Goal: Communication & Community: Answer question/provide support

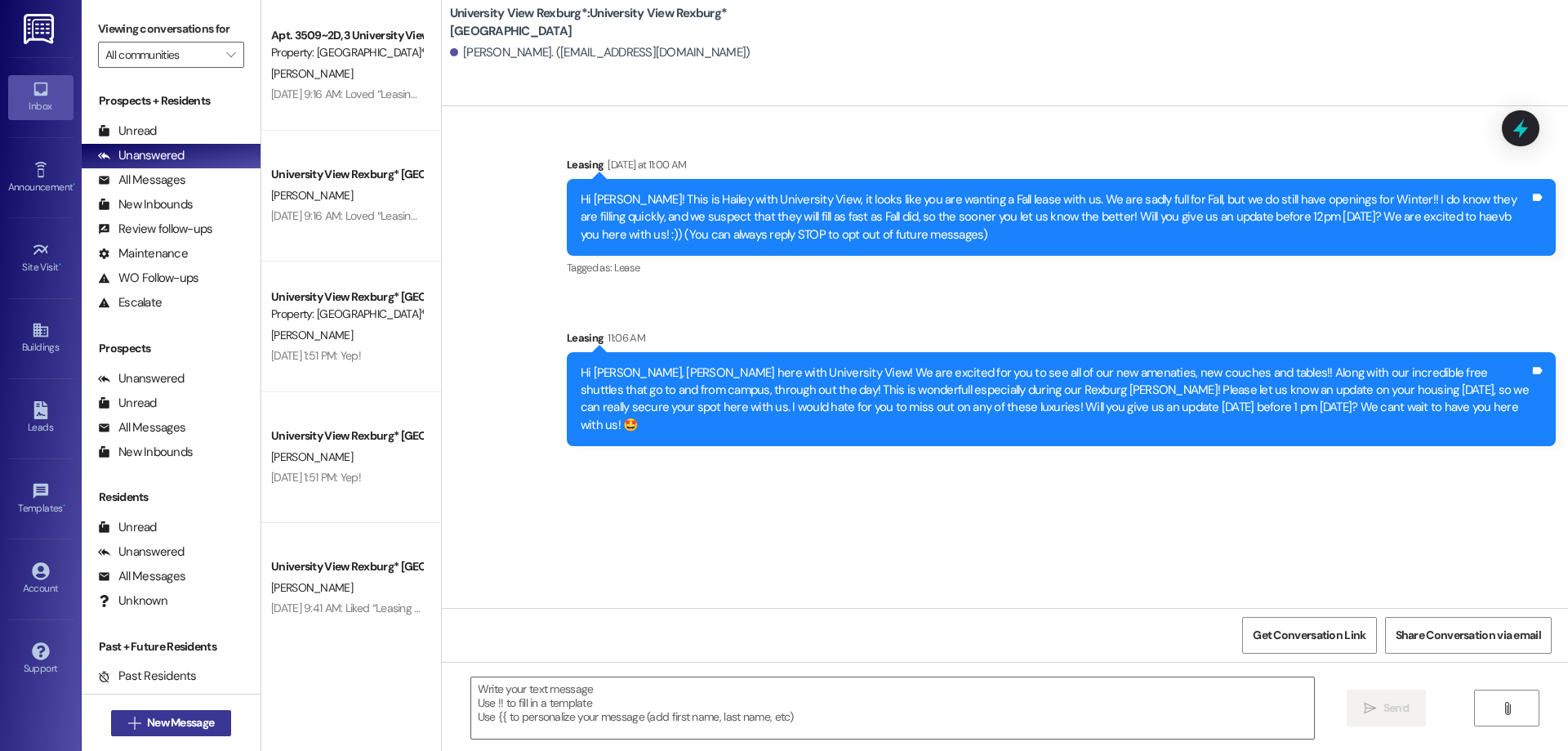
click at [166, 720] on span "New Message" at bounding box center [180, 722] width 67 height 17
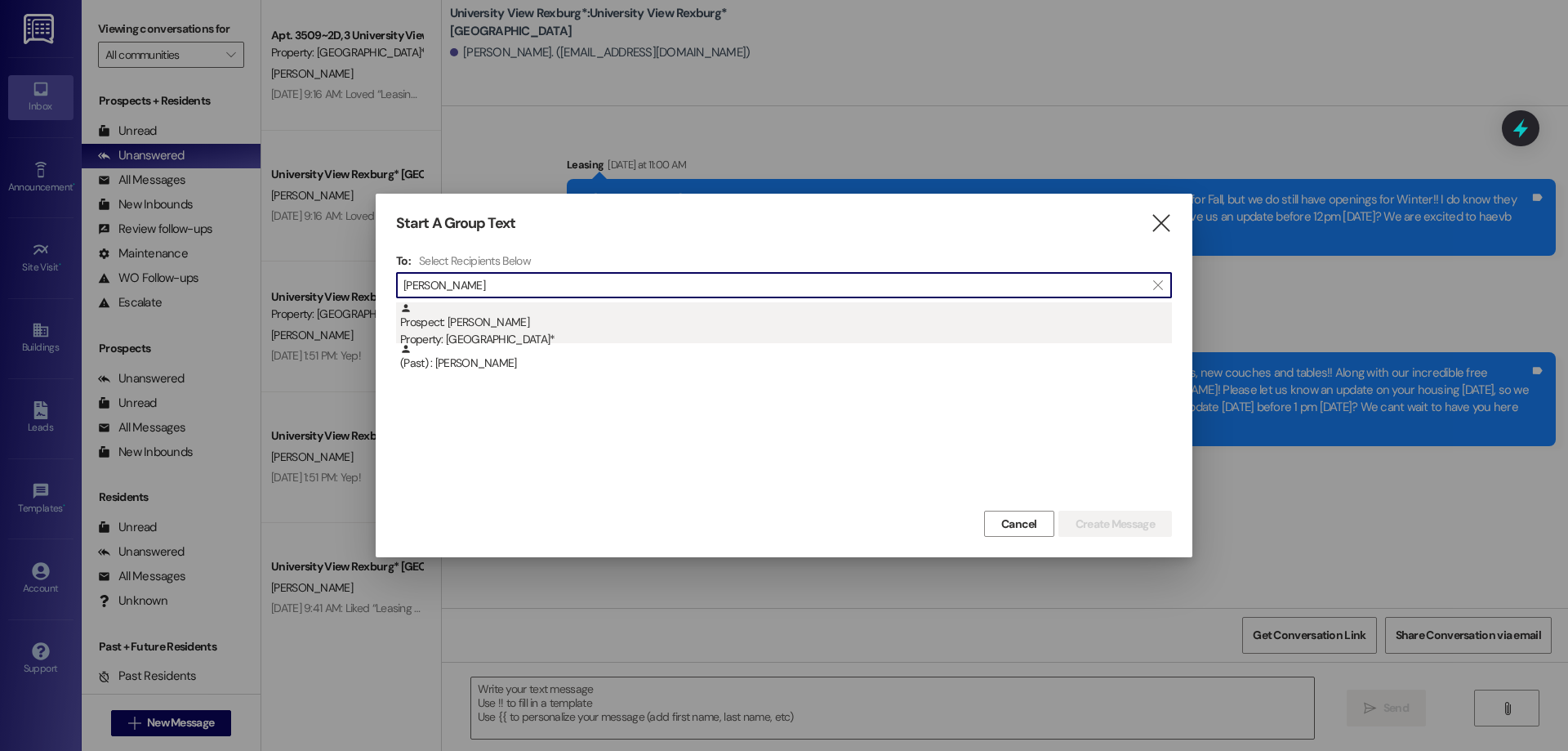
type input "[PERSON_NAME]"
click at [514, 332] on div "Prospect: [PERSON_NAME] Property: [GEOGRAPHIC_DATA]*" at bounding box center [786, 325] width 772 height 46
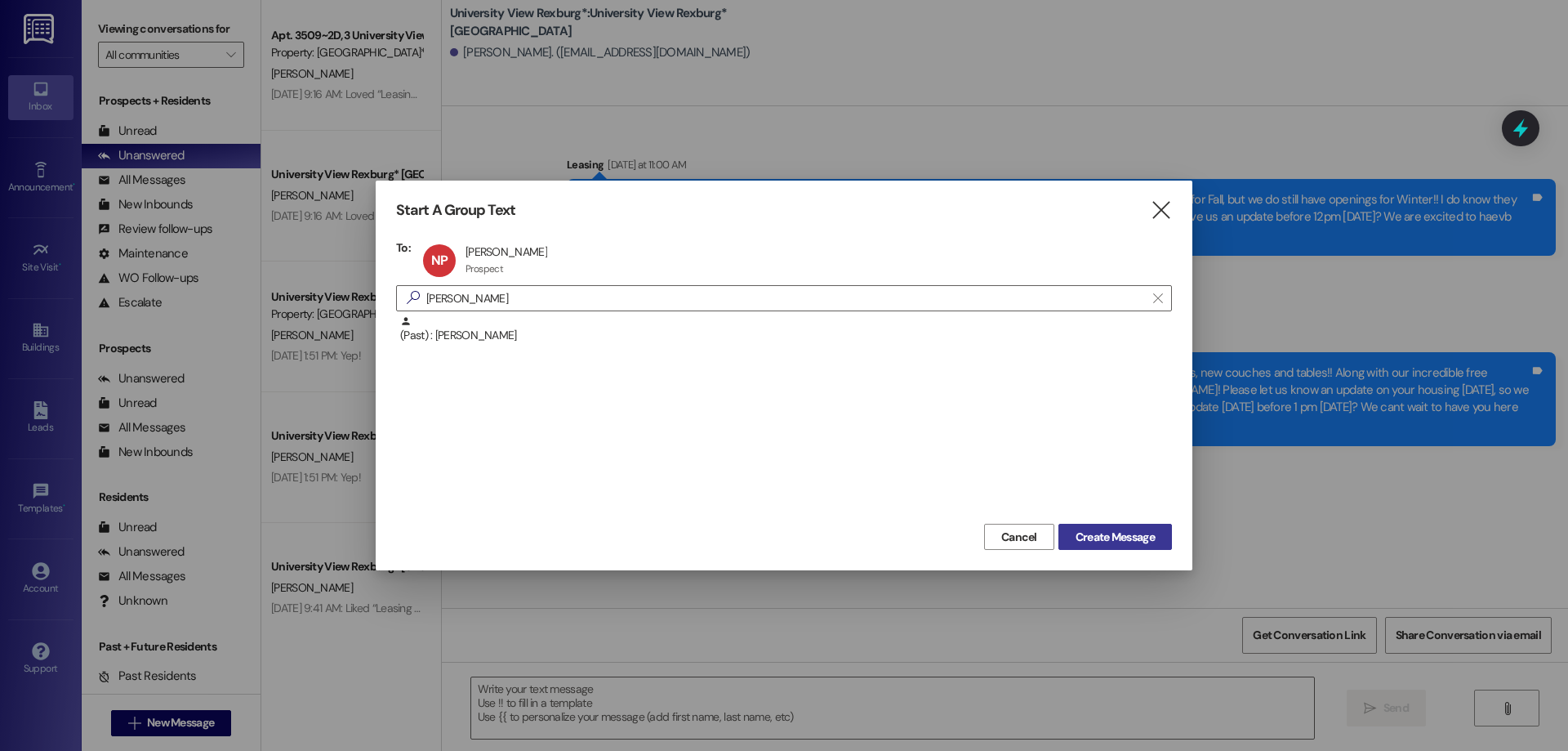
click at [1082, 538] on span "Create Message" at bounding box center [1115, 537] width 79 height 17
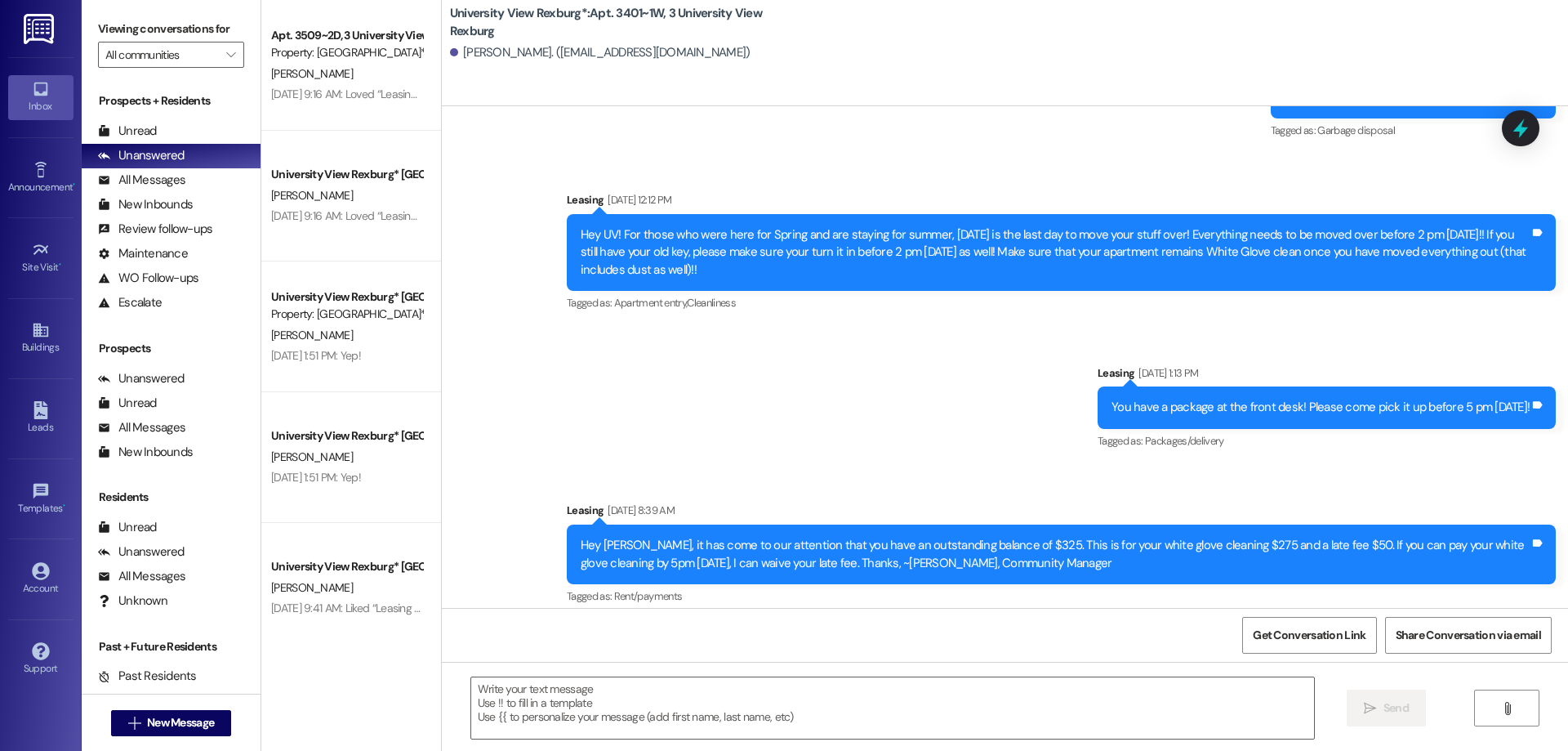
scroll to position [32519, 0]
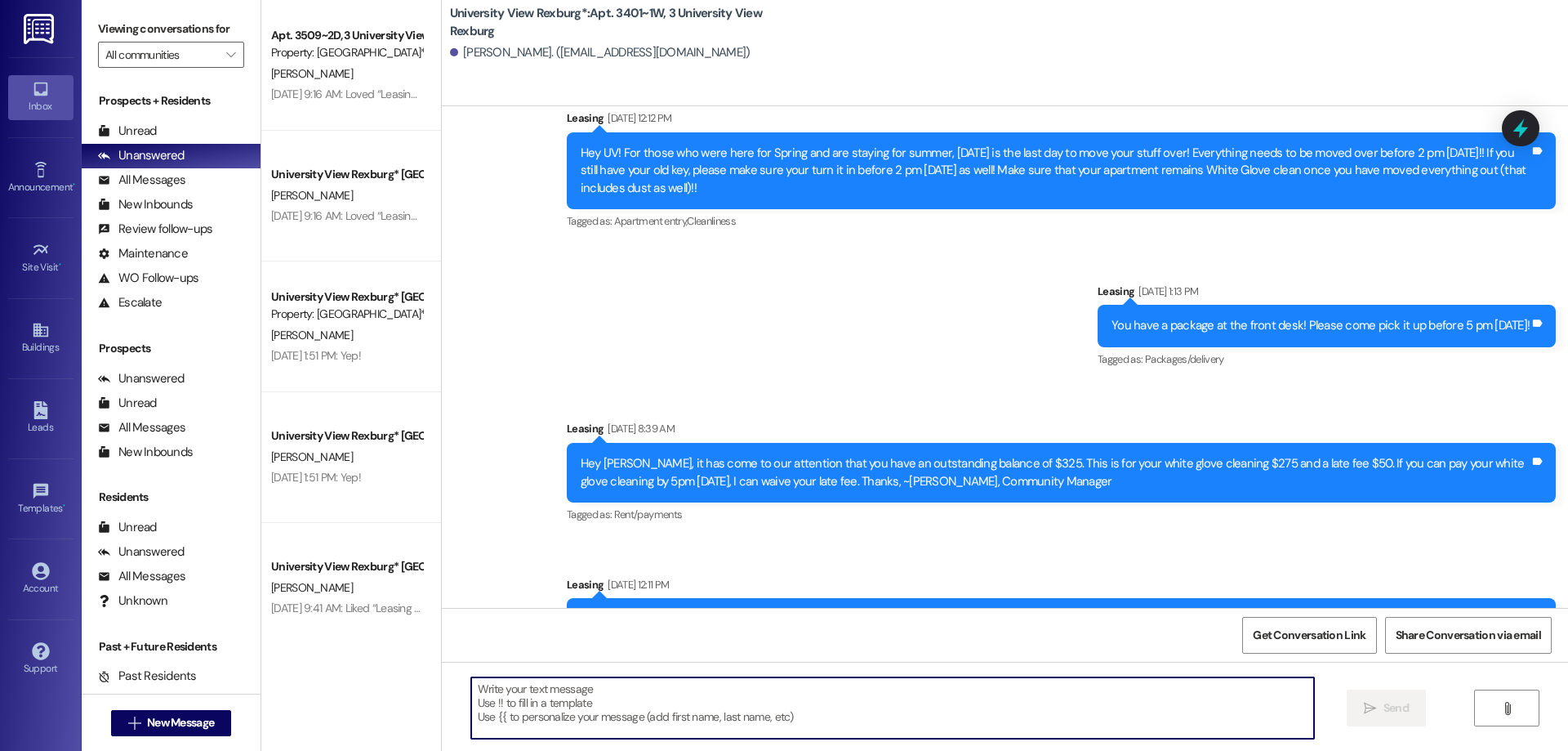
drag, startPoint x: 614, startPoint y: 697, endPoint x: 601, endPoint y: 690, distance: 14.8
click at [601, 691] on textarea at bounding box center [892, 708] width 843 height 61
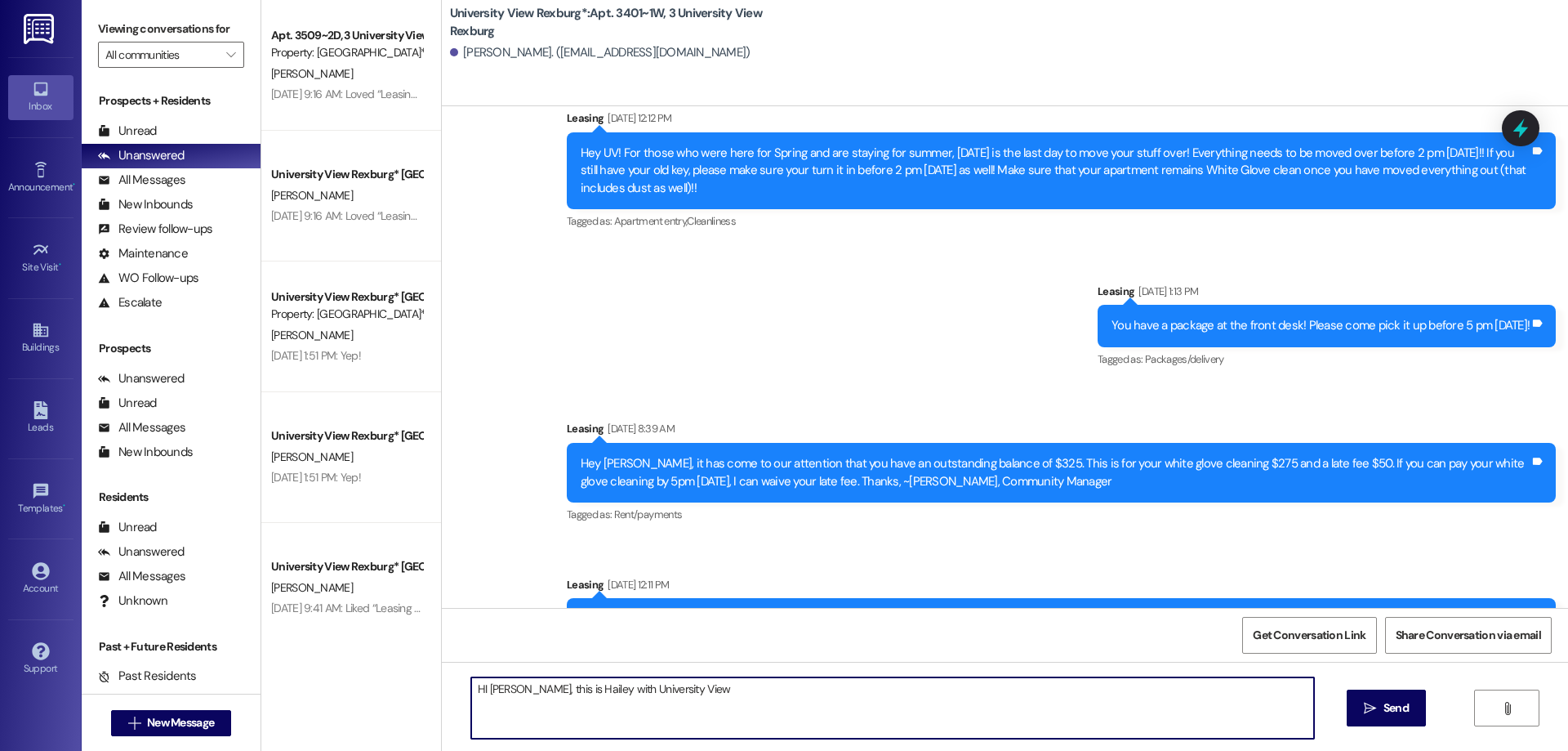
click at [476, 687] on textarea "HI [PERSON_NAME], this is Hailey with University View" at bounding box center [892, 708] width 843 height 61
click at [669, 686] on textarea "Hi [PERSON_NAME], this is Hailey with University View" at bounding box center [892, 708] width 843 height 61
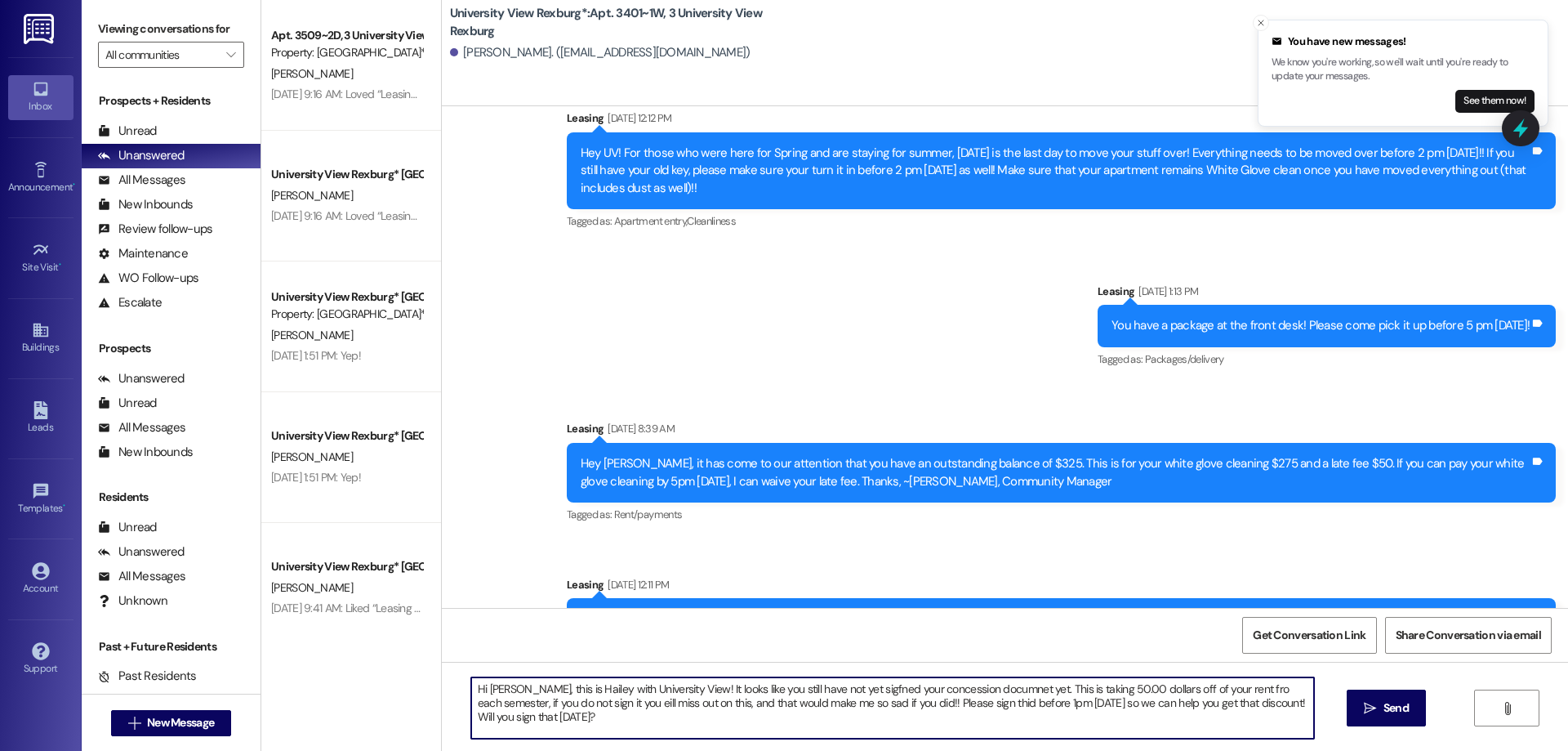
click at [841, 690] on textarea "Hi [PERSON_NAME], this is Hailey with University View! It looks like you still …" at bounding box center [892, 708] width 843 height 61
click at [844, 691] on textarea "Hi [PERSON_NAME], this is Hailey with University View! It looks like you still …" at bounding box center [892, 708] width 843 height 61
click at [581, 707] on textarea "Hi [PERSON_NAME], this is Hailey with University View! It looks like you still …" at bounding box center [892, 708] width 843 height 61
click at [947, 703] on textarea "Hi [PERSON_NAME], this is Hailey with University View! It looks like you still …" at bounding box center [892, 708] width 843 height 61
click at [948, 699] on textarea "Hi [PERSON_NAME], this is Hailey with University View! It looks like you still …" at bounding box center [892, 708] width 843 height 61
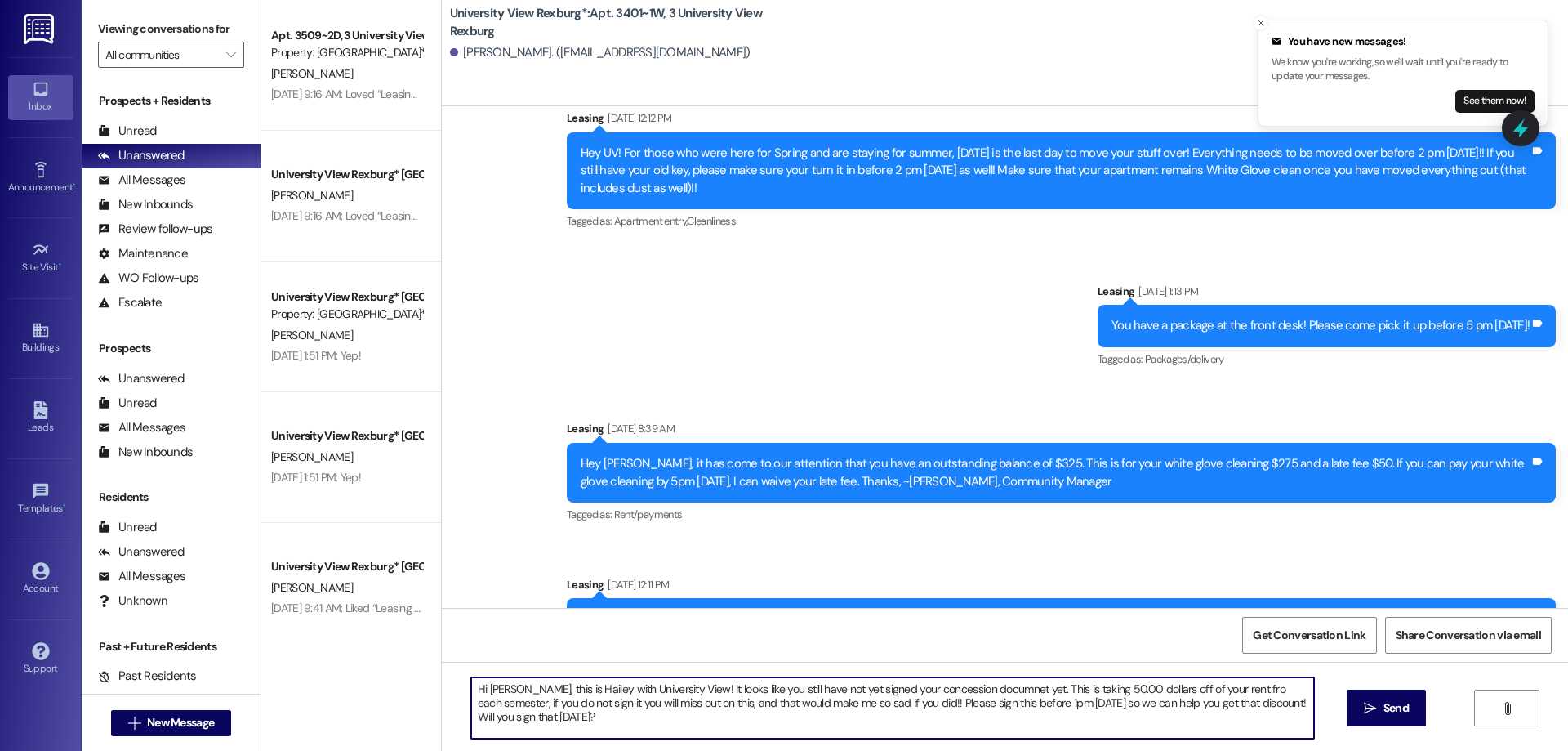
click at [1032, 699] on textarea "Hi [PERSON_NAME], this is Hailey with University View! It looks like you still …" at bounding box center [892, 708] width 843 height 61
drag, startPoint x: 464, startPoint y: 686, endPoint x: 529, endPoint y: 718, distance: 72.4
click at [557, 722] on textarea "Hi [PERSON_NAME], this is Hailey with University View! It looks like you still …" at bounding box center [892, 708] width 843 height 61
click at [1088, 690] on textarea "Hi [PERSON_NAME], this is Hailey with University View! It looks like you still …" at bounding box center [892, 708] width 843 height 61
click at [1077, 688] on textarea "Hi [PERSON_NAME], this is Hailey with University View! It looks like you still …" at bounding box center [892, 708] width 843 height 61
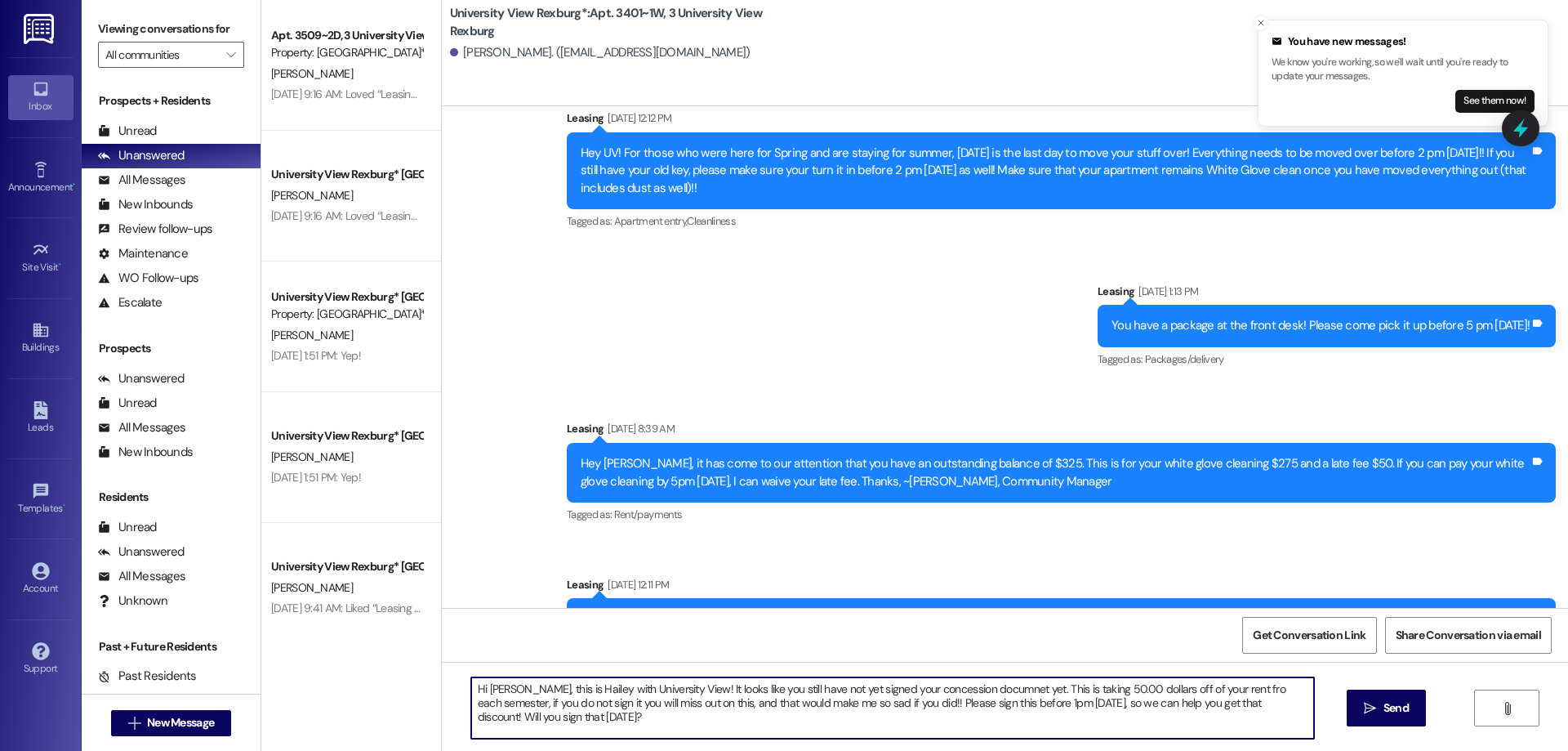
click at [1107, 691] on textarea "Hi [PERSON_NAME], this is Hailey with University View! It looks like you still …" at bounding box center [892, 708] width 843 height 61
click at [1208, 687] on textarea "Hi [PERSON_NAME], this is Hailey with University View! It looks like you still …" at bounding box center [892, 708] width 843 height 61
click at [1206, 688] on textarea "Hi [PERSON_NAME], this is Hailey with University View! It looks like you still …" at bounding box center [892, 708] width 843 height 61
drag, startPoint x: 460, startPoint y: 684, endPoint x: 675, endPoint y: 712, distance: 216.8
click at [675, 712] on textarea "Hi [PERSON_NAME], this is Hailey with University View! It looks like you still …" at bounding box center [892, 708] width 843 height 61
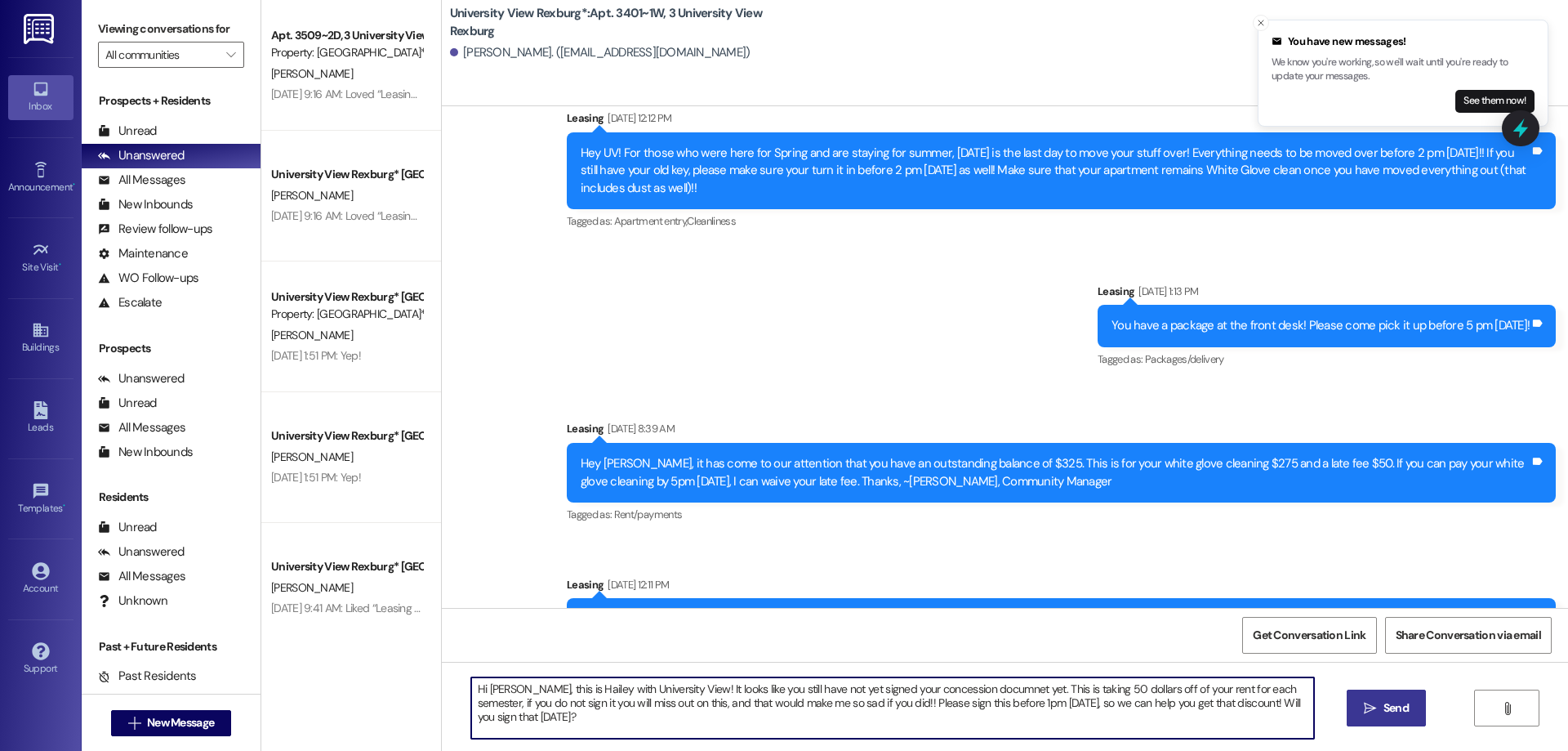
type textarea "Hi [PERSON_NAME], this is Hailey with University View! It looks like you still …"
click at [1390, 709] on span "Send" at bounding box center [1397, 708] width 26 height 17
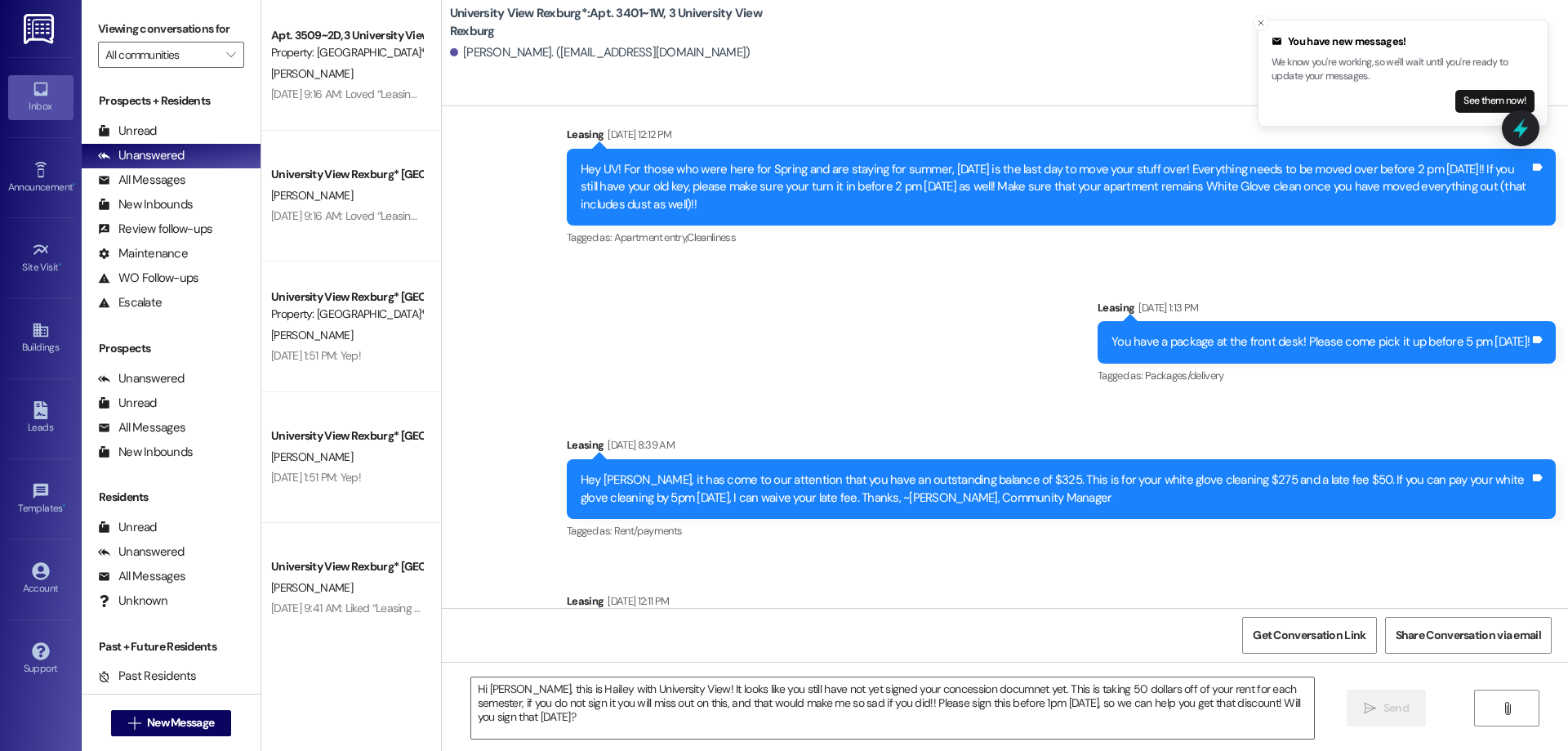
scroll to position [32650, 0]
